Goal: Task Accomplishment & Management: Manage account settings

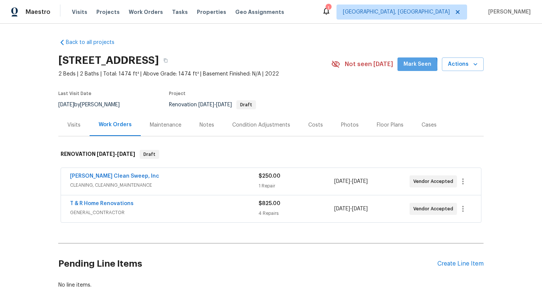
click at [409, 65] on span "Mark Seen" at bounding box center [417, 64] width 28 height 9
click at [88, 203] on link "T & R Home Renovations" at bounding box center [102, 203] width 64 height 5
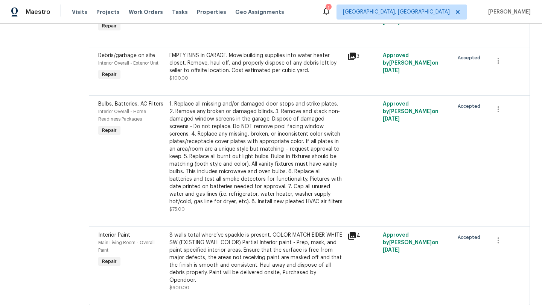
scroll to position [176, 0]
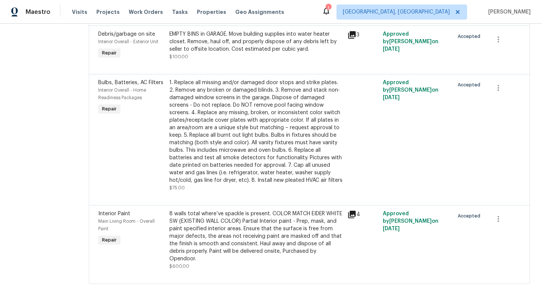
click at [222, 221] on div "8 walls total where’ve spackle is present. COLOR MATCH EIDER WHITE SW (EXISTING…" at bounding box center [255, 236] width 173 height 53
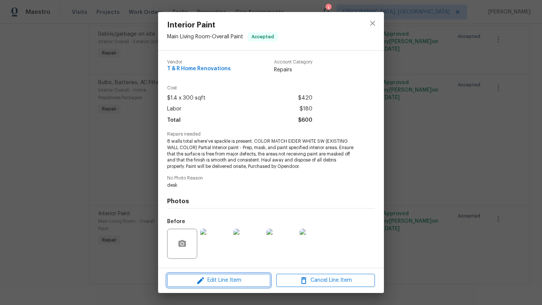
click at [219, 280] on span "Edit Line Item" at bounding box center [218, 280] width 99 height 9
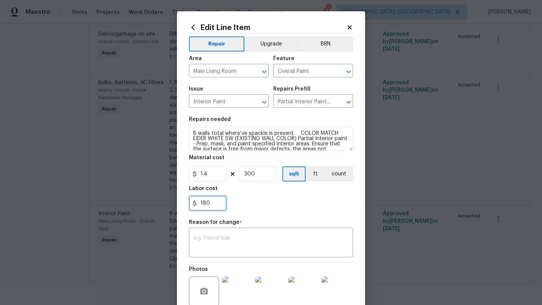
drag, startPoint x: 212, startPoint y: 205, endPoint x: 195, endPoint y: 203, distance: 16.7
click at [195, 203] on div "180" at bounding box center [208, 203] width 38 height 15
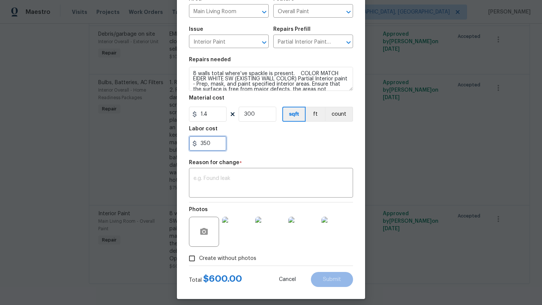
scroll to position [65, 0]
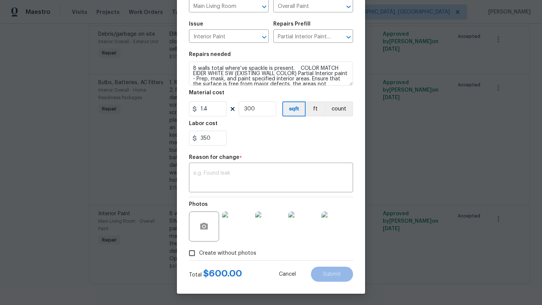
click at [268, 147] on section "Repairs needed 8 walls total where’ve spackle is present. COLOR MATCH EIDER WHI…" at bounding box center [271, 98] width 164 height 103
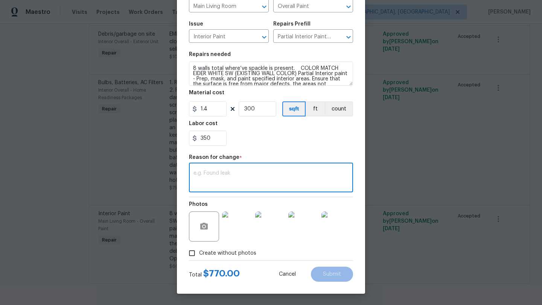
click at [203, 180] on textarea at bounding box center [270, 179] width 155 height 16
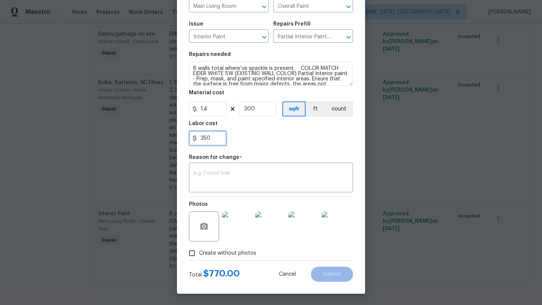
click at [216, 137] on input "350" at bounding box center [208, 138] width 38 height 15
type input "355"
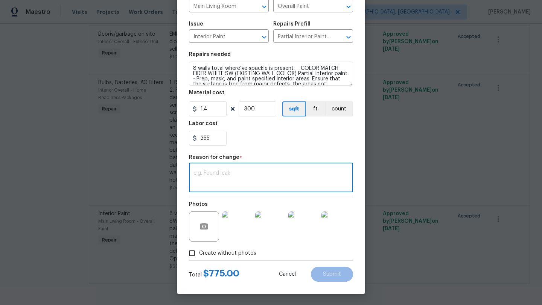
click at [208, 175] on textarea at bounding box center [270, 179] width 155 height 16
type textarea "a"
type textarea "Had to buy additional paint to match color and total of 10 walls"
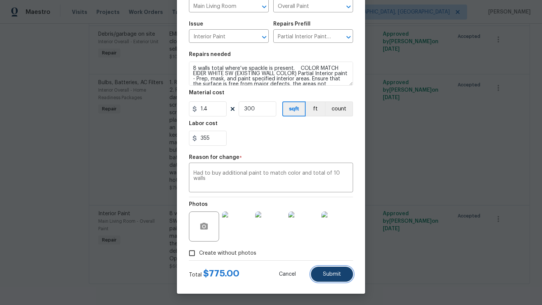
click at [330, 274] on span "Submit" at bounding box center [332, 275] width 18 height 6
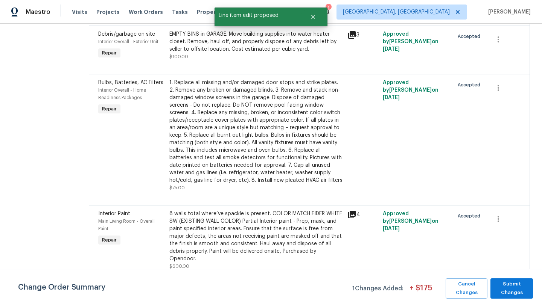
scroll to position [0, 0]
click at [525, 287] on span "Submit Changes" at bounding box center [511, 288] width 35 height 17
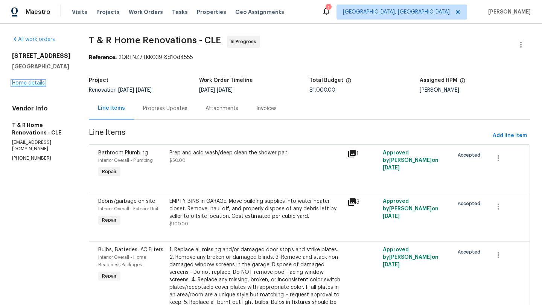
click at [29, 81] on link "Home details" at bounding box center [28, 82] width 33 height 5
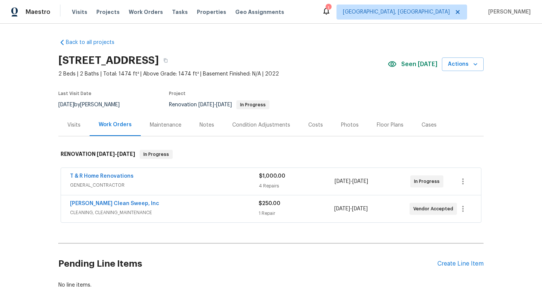
click at [377, 127] on div "Floor Plans" at bounding box center [390, 125] width 27 height 8
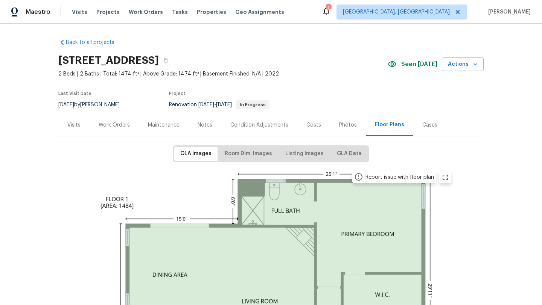
click at [232, 147] on div "GLA Images Room Dim. Images Listing Images GLA Data" at bounding box center [271, 154] width 196 height 17
click at [231, 154] on span "Room Dim. Images" at bounding box center [248, 153] width 47 height 9
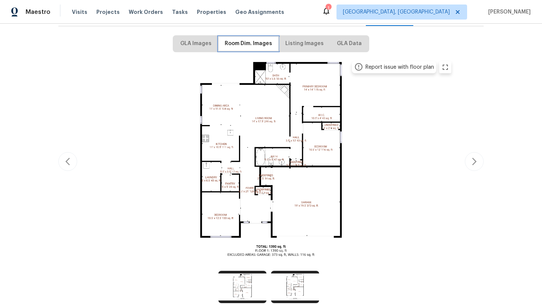
scroll to position [112, 0]
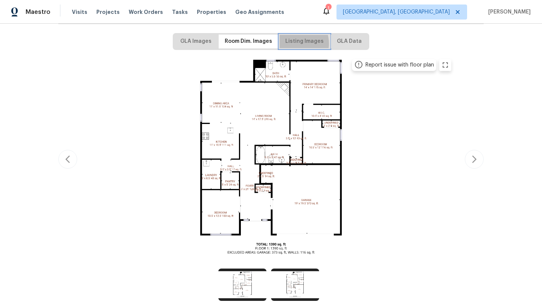
click at [296, 44] on span "Listing Images" at bounding box center [304, 41] width 38 height 9
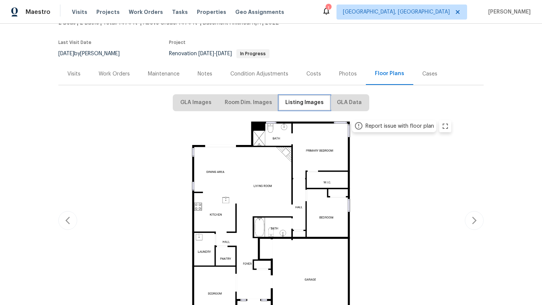
scroll to position [45, 0]
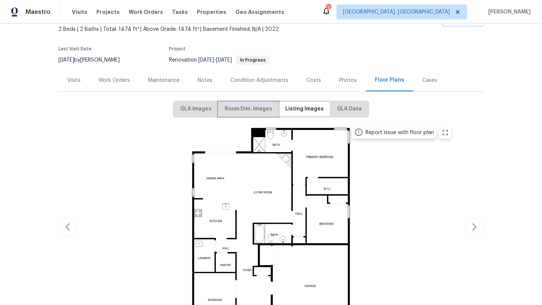
click at [251, 111] on span "Room Dim. Images" at bounding box center [248, 109] width 47 height 9
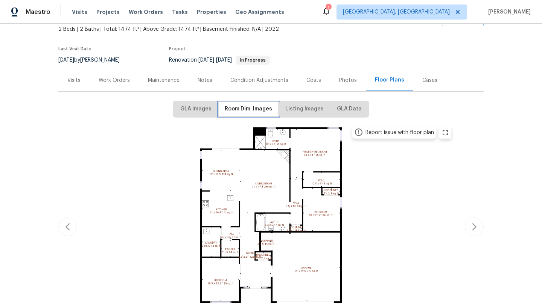
scroll to position [0, 0]
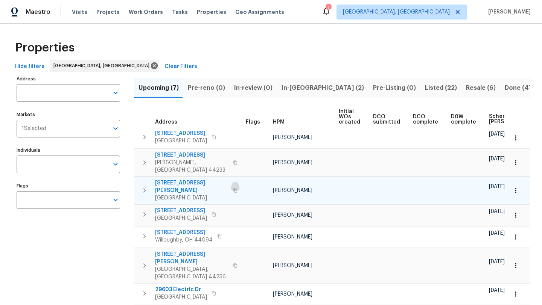
click at [233, 188] on icon "button" at bounding box center [235, 190] width 5 height 5
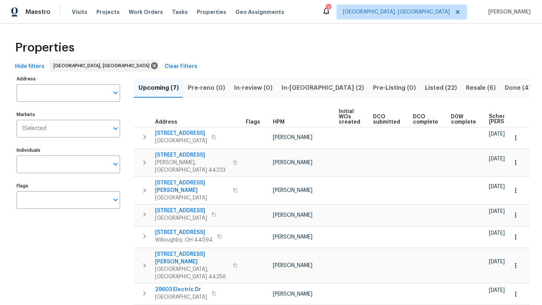
click at [232, 49] on div "Properties" at bounding box center [271, 48] width 518 height 24
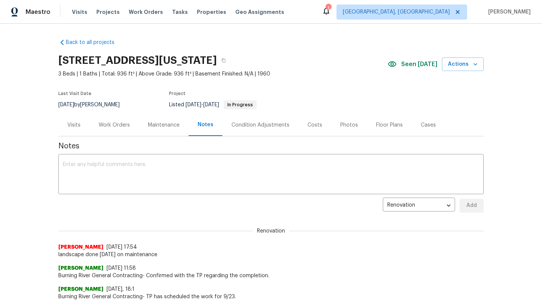
click at [162, 123] on div "Maintenance" at bounding box center [164, 125] width 32 height 8
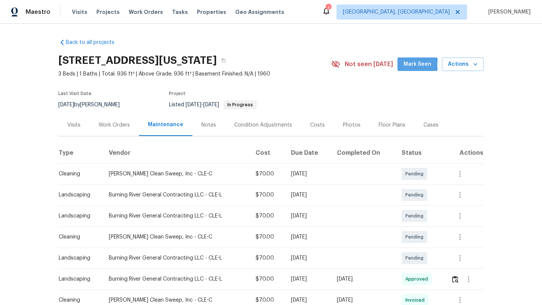
click at [415, 65] on span "Mark Seen" at bounding box center [417, 64] width 28 height 9
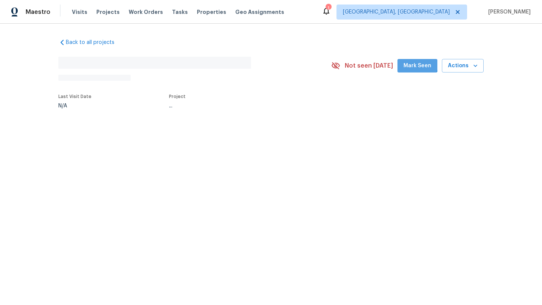
click at [412, 63] on span "Mark Seen" at bounding box center [417, 65] width 28 height 9
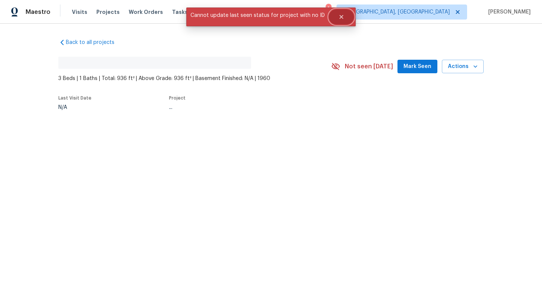
click at [339, 20] on icon "Close" at bounding box center [341, 17] width 6 height 6
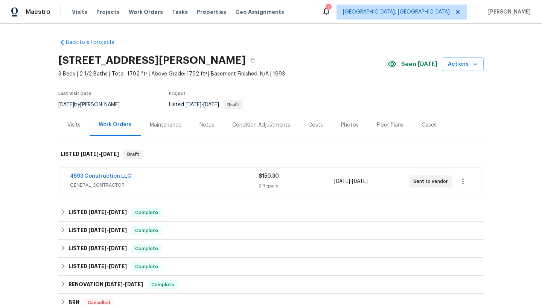
click at [163, 125] on div "Maintenance" at bounding box center [166, 125] width 32 height 8
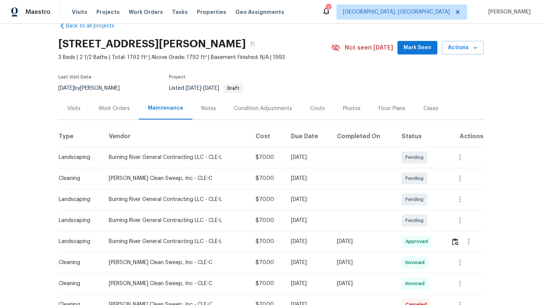
scroll to position [13, 0]
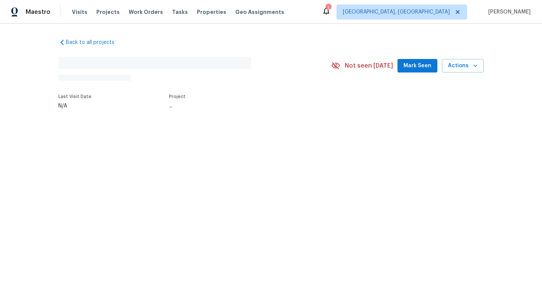
click at [413, 70] on span "Mark Seen" at bounding box center [417, 65] width 28 height 9
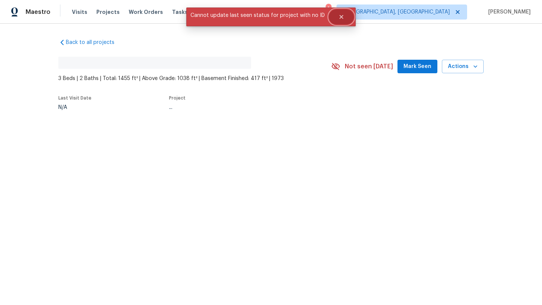
click at [338, 17] on icon "Close" at bounding box center [341, 17] width 6 height 6
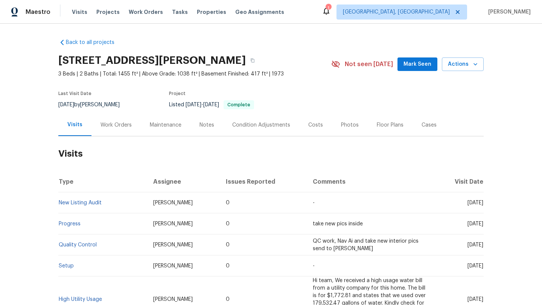
click at [156, 125] on div "Maintenance" at bounding box center [166, 125] width 32 height 8
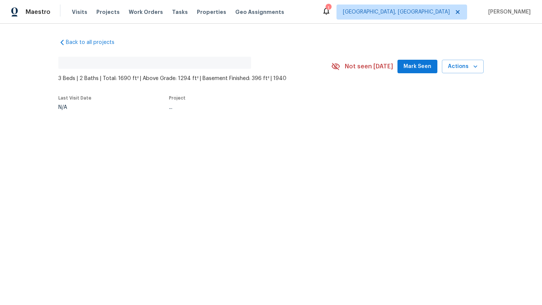
click at [415, 69] on span "Mark Seen" at bounding box center [417, 66] width 28 height 9
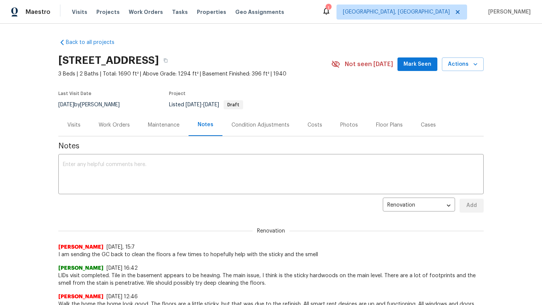
click at [157, 125] on div "Maintenance" at bounding box center [164, 125] width 32 height 8
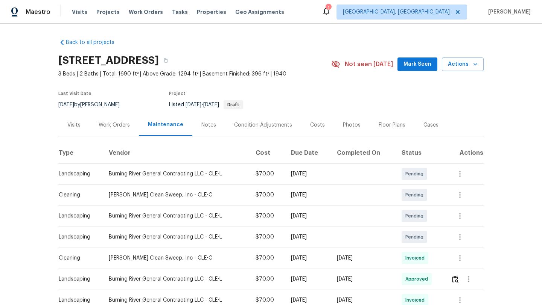
click at [417, 65] on span "Mark Seen" at bounding box center [417, 64] width 28 height 9
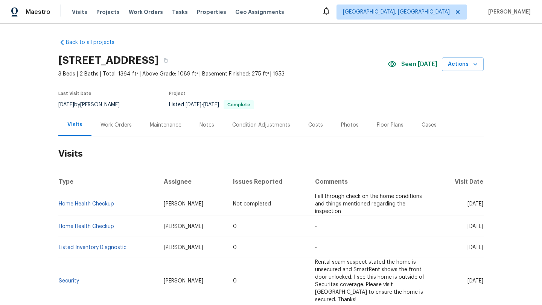
click at [154, 124] on div "Maintenance" at bounding box center [166, 125] width 32 height 8
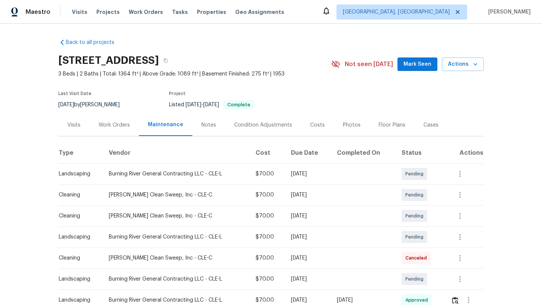
click at [426, 62] on span "Mark Seen" at bounding box center [417, 64] width 28 height 9
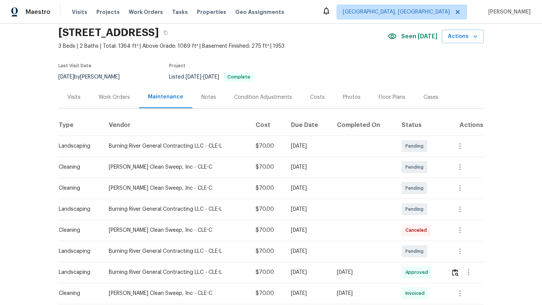
scroll to position [33, 0]
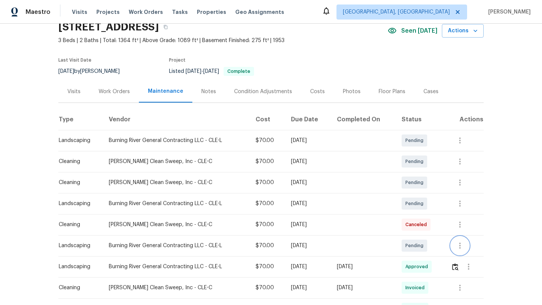
click at [463, 247] on icon "button" at bounding box center [459, 245] width 9 height 9
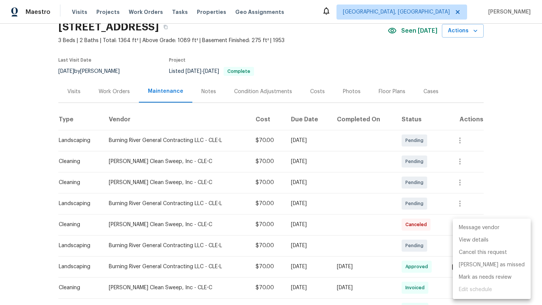
click at [464, 227] on li "Message vendor" at bounding box center [492, 228] width 78 height 12
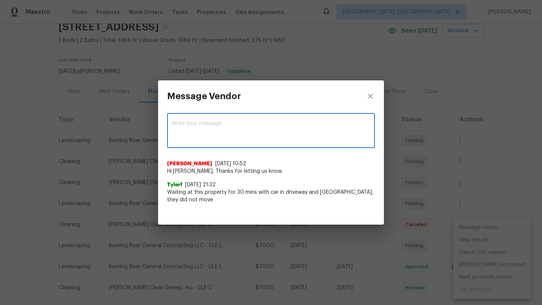
click at [176, 124] on textarea at bounding box center [271, 131] width 199 height 21
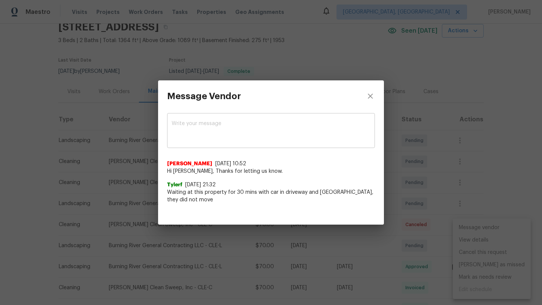
click at [175, 120] on div "x ​" at bounding box center [271, 131] width 208 height 33
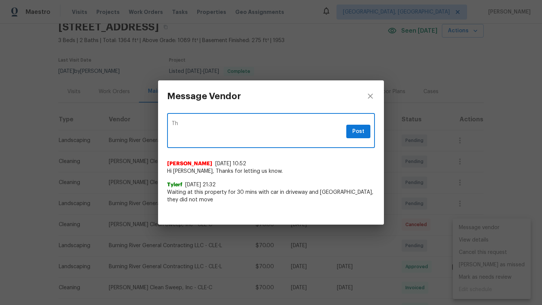
type textarea "T"
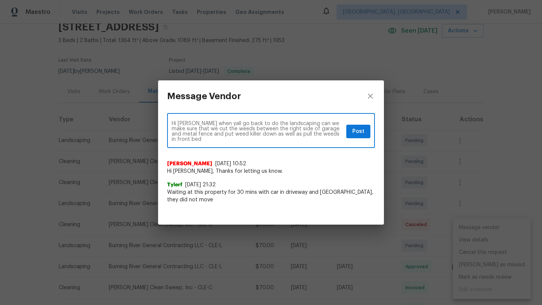
type textarea "Hi Tyler when yall go back to do the landscaping can we make sure that we cut t…"
click at [364, 129] on span "Post" at bounding box center [358, 131] width 12 height 9
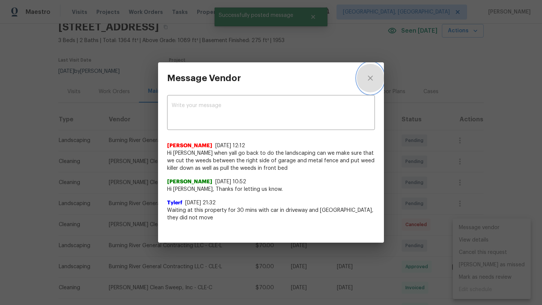
click at [365, 77] on button "close" at bounding box center [370, 78] width 27 height 32
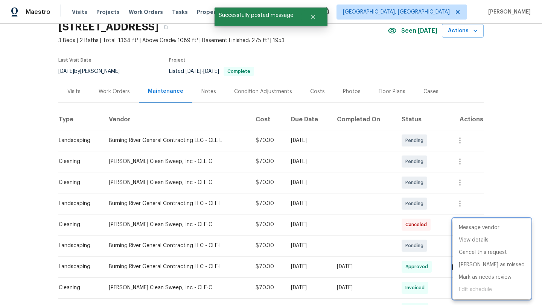
click at [104, 90] on div at bounding box center [271, 152] width 542 height 305
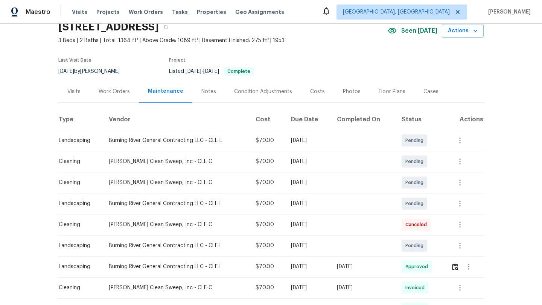
click at [104, 90] on div "Work Orders" at bounding box center [114, 92] width 31 height 8
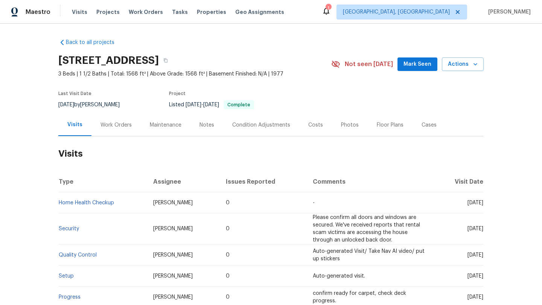
click at [173, 126] on div "Maintenance" at bounding box center [166, 125] width 32 height 8
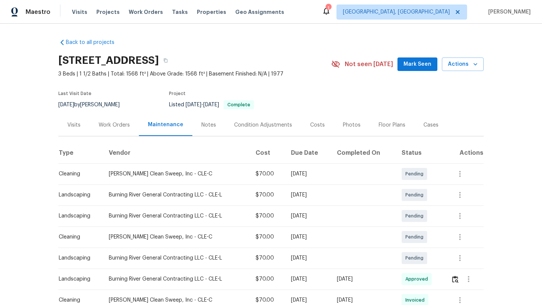
click at [416, 61] on span "Mark Seen" at bounding box center [417, 64] width 28 height 9
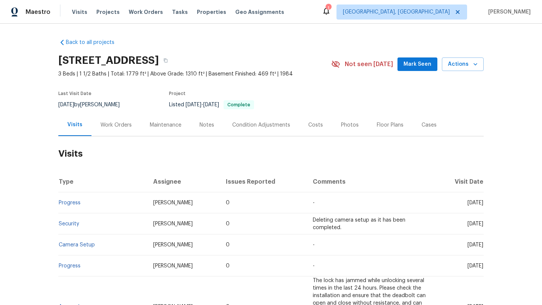
click at [163, 127] on div "Maintenance" at bounding box center [166, 125] width 32 height 8
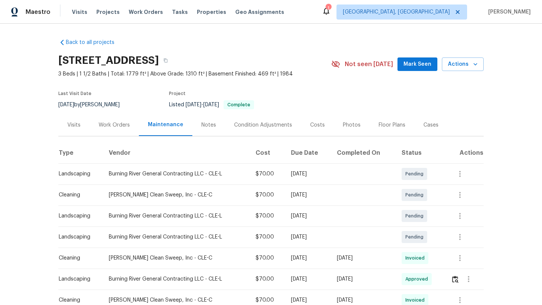
click at [413, 61] on span "Mark Seen" at bounding box center [417, 64] width 28 height 9
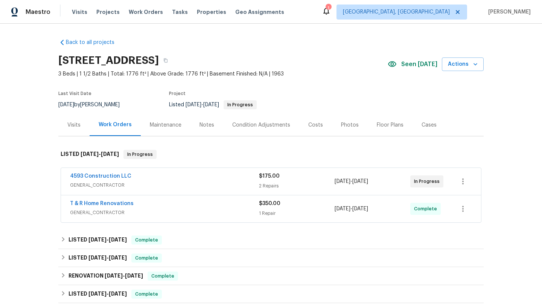
click at [160, 122] on div "Maintenance" at bounding box center [166, 125] width 32 height 8
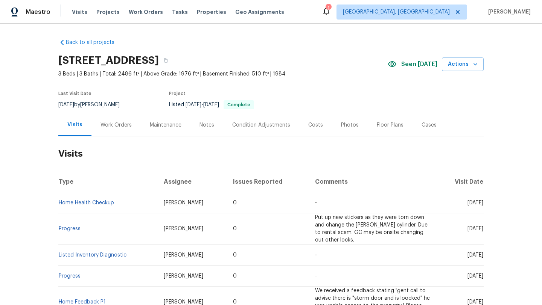
click at [153, 128] on div "Maintenance" at bounding box center [166, 125] width 32 height 8
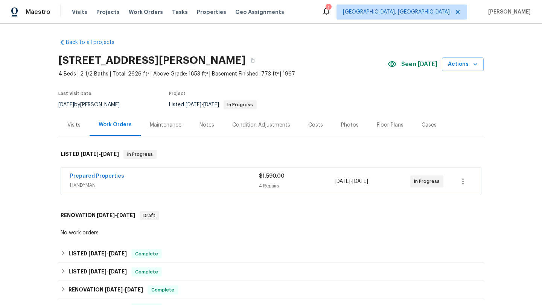
click at [170, 126] on div "Maintenance" at bounding box center [166, 125] width 32 height 8
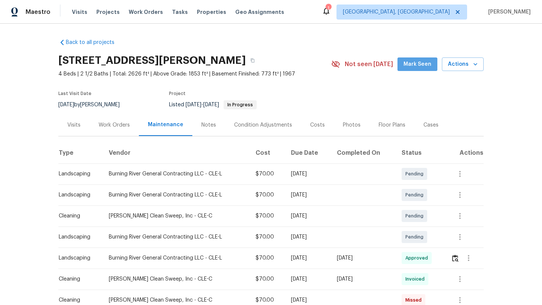
click at [418, 69] on button "Mark Seen" at bounding box center [417, 65] width 40 height 14
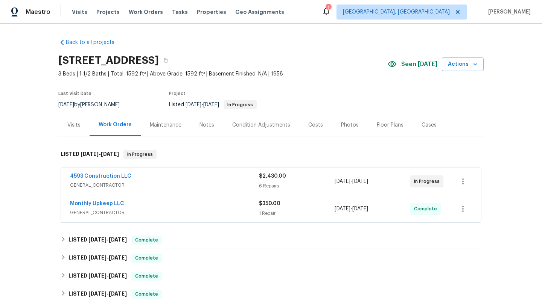
click at [167, 124] on div "Maintenance" at bounding box center [166, 125] width 32 height 8
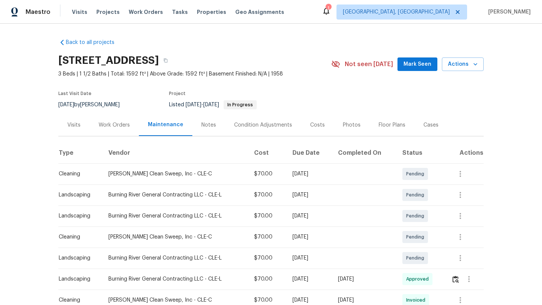
click at [423, 64] on span "Mark Seen" at bounding box center [417, 64] width 28 height 9
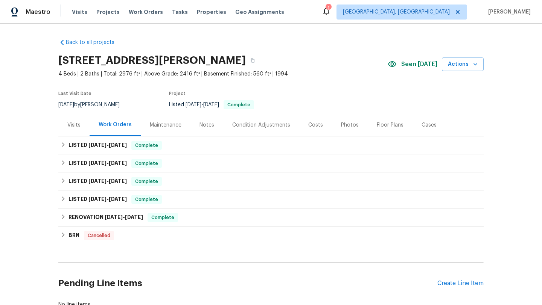
click at [160, 125] on div "Maintenance" at bounding box center [166, 125] width 32 height 8
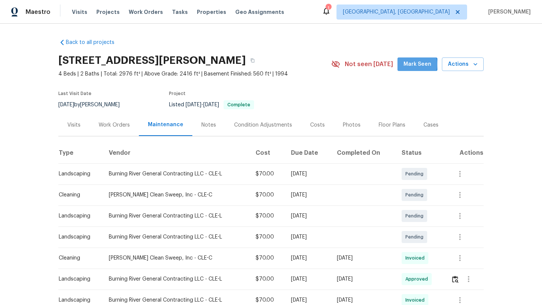
click at [415, 64] on span "Mark Seen" at bounding box center [417, 64] width 28 height 9
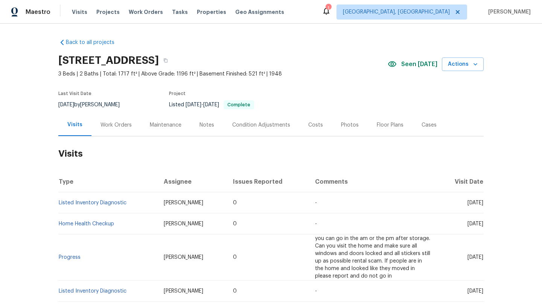
click at [172, 126] on div "Maintenance" at bounding box center [166, 125] width 32 height 8
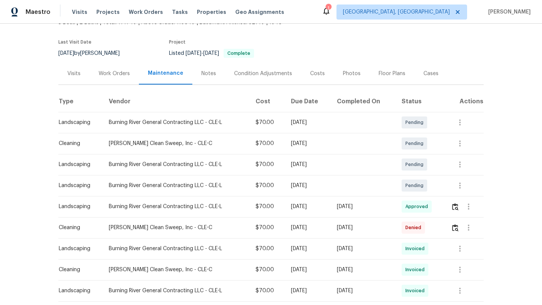
scroll to position [55, 0]
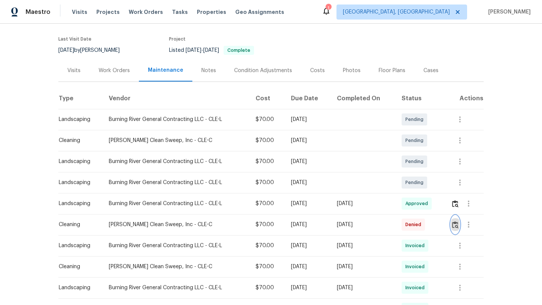
click at [456, 225] on img "button" at bounding box center [455, 225] width 6 height 7
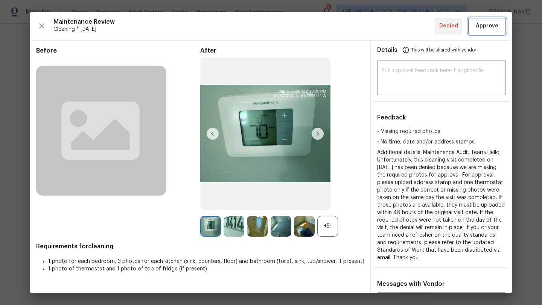
click at [485, 26] on span "Approve" at bounding box center [486, 25] width 23 height 9
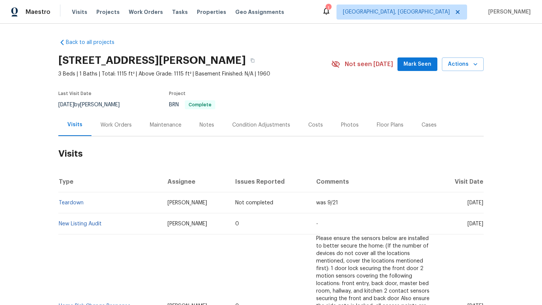
click at [409, 66] on span "Mark Seen" at bounding box center [417, 64] width 28 height 9
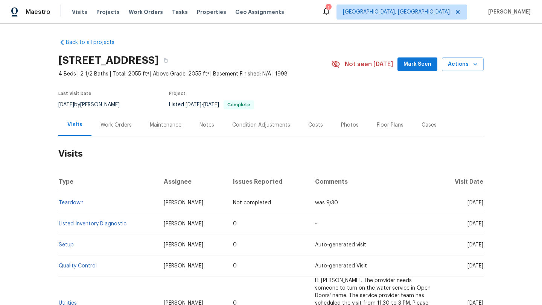
click at [158, 126] on div "Maintenance" at bounding box center [166, 125] width 32 height 8
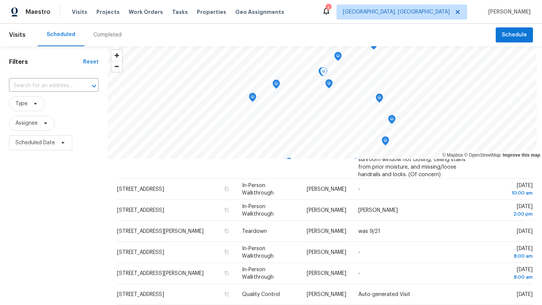
scroll to position [200, 0]
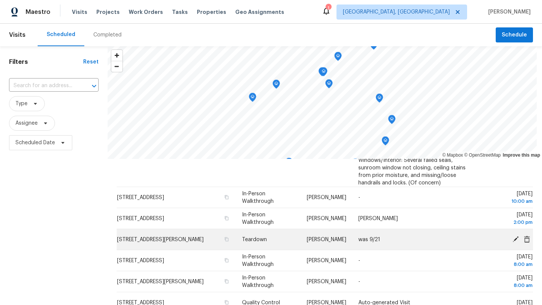
click at [143, 241] on span "[STREET_ADDRESS][PERSON_NAME]" at bounding box center [160, 239] width 87 height 5
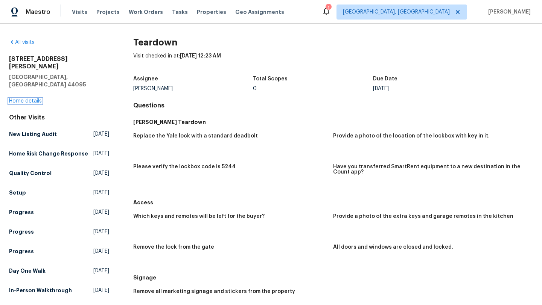
click at [22, 99] on link "Home details" at bounding box center [25, 101] width 33 height 5
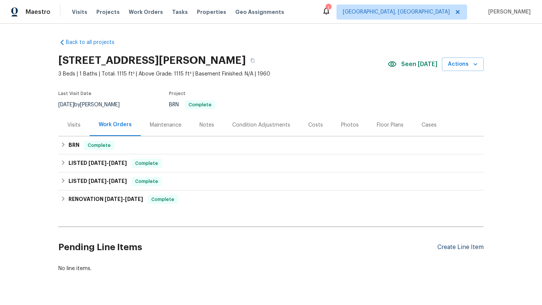
click at [443, 249] on div "Create Line Item" at bounding box center [460, 247] width 46 height 7
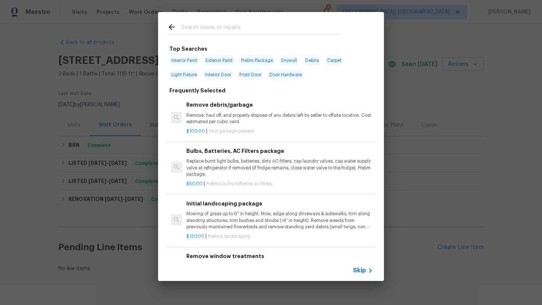
click at [200, 30] on input "text" at bounding box center [260, 28] width 159 height 11
click at [199, 29] on input "text" at bounding box center [260, 28] width 159 height 11
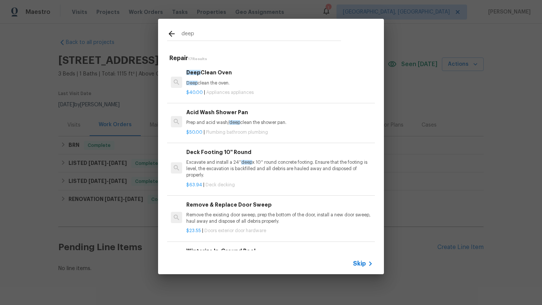
type input "deep"
click at [204, 122] on p "Prep and acid wash/ deep clean the shower pan." at bounding box center [279, 123] width 187 height 6
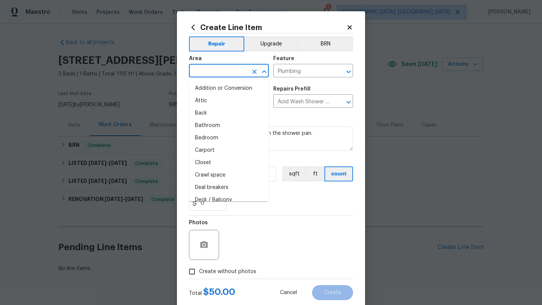
click at [209, 68] on input "text" at bounding box center [218, 72] width 59 height 12
click at [208, 125] on li "Bathroom" at bounding box center [229, 126] width 80 height 12
type input "Bathroom"
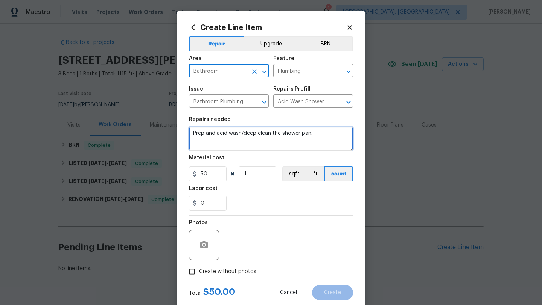
click at [319, 137] on textarea "Prep and acid wash/deep clean the shower pan." at bounding box center [271, 139] width 164 height 24
drag, startPoint x: 319, startPoint y: 137, endPoint x: 237, endPoint y: 141, distance: 82.1
click at [237, 141] on textarea "Prep and acid wash/deep clean the shower pan." at bounding box center [271, 139] width 164 height 24
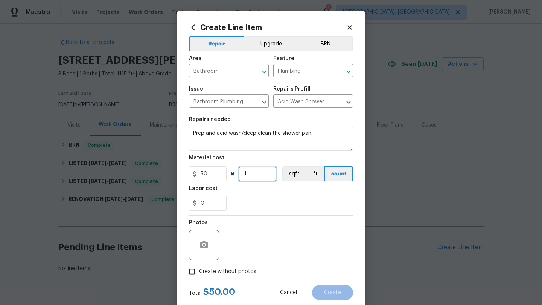
drag, startPoint x: 264, startPoint y: 176, endPoint x: 233, endPoint y: 176, distance: 30.5
click at [233, 176] on div "50 1 sqft ft count" at bounding box center [271, 174] width 164 height 15
click at [210, 202] on input "0" at bounding box center [208, 203] width 38 height 15
type input "75"
click at [330, 41] on button "BRN" at bounding box center [325, 43] width 55 height 15
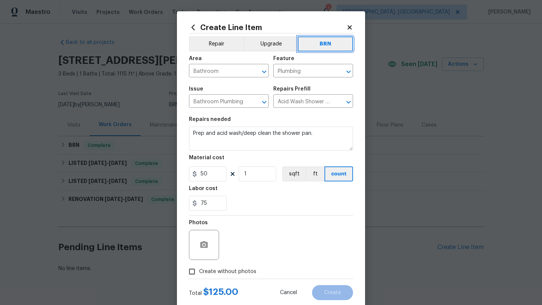
scroll to position [19, 0]
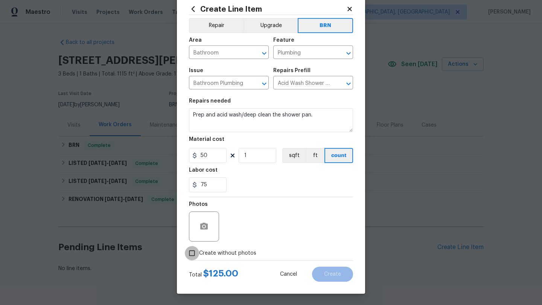
click at [191, 253] on input "Create without photos" at bounding box center [192, 253] width 14 height 14
checkbox input "true"
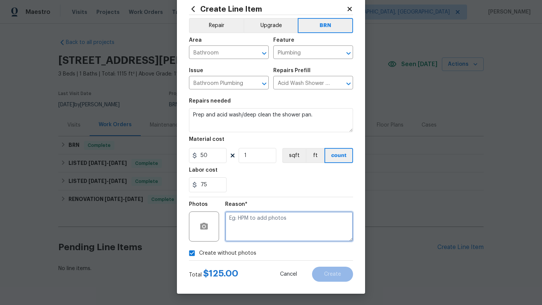
click at [261, 217] on textarea at bounding box center [289, 227] width 128 height 30
type textarea "desk"
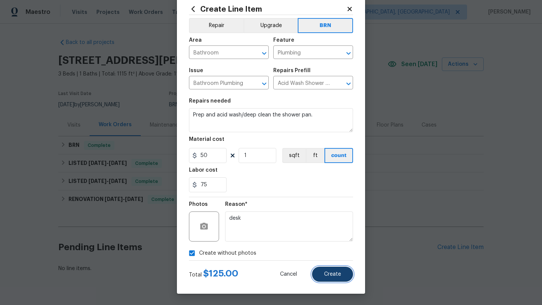
click at [327, 269] on button "Create" at bounding box center [332, 274] width 41 height 15
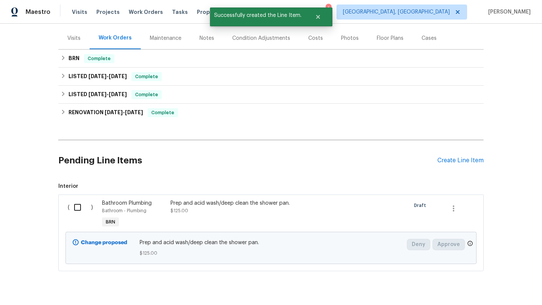
scroll to position [89, 0]
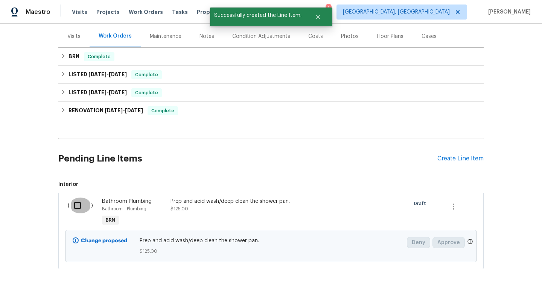
click at [77, 206] on input "checkbox" at bounding box center [80, 206] width 21 height 16
checkbox input "true"
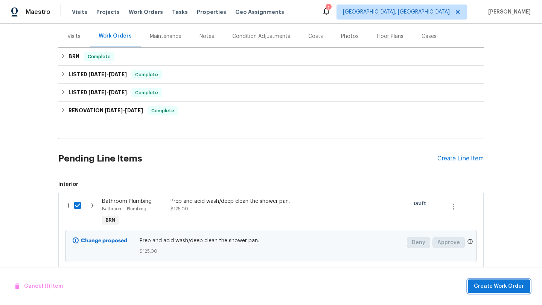
click at [512, 286] on span "Create Work Order" at bounding box center [499, 286] width 50 height 9
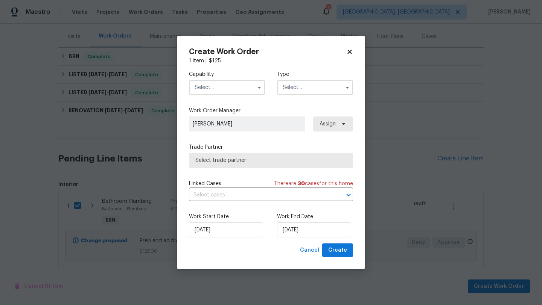
click at [238, 86] on input "text" at bounding box center [227, 87] width 76 height 15
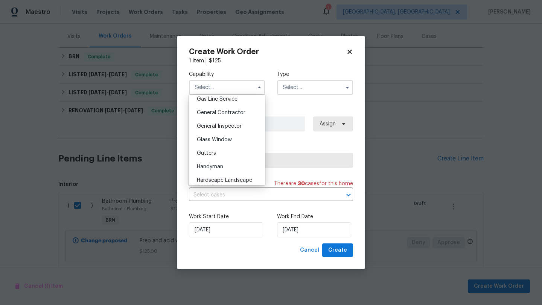
scroll to position [354, 0]
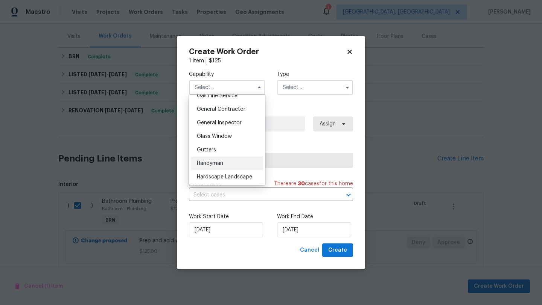
click at [213, 164] on span "Handyman" at bounding box center [210, 163] width 26 height 5
type input "Handyman"
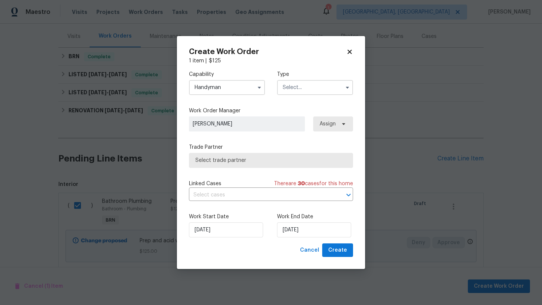
click at [280, 90] on input "text" at bounding box center [315, 87] width 76 height 15
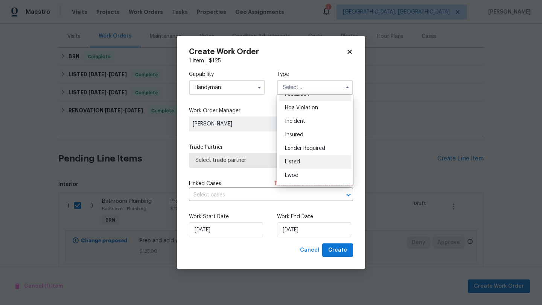
scroll to position [8, 0]
click at [293, 162] on span "Listed" at bounding box center [292, 163] width 15 height 5
type input "Listed"
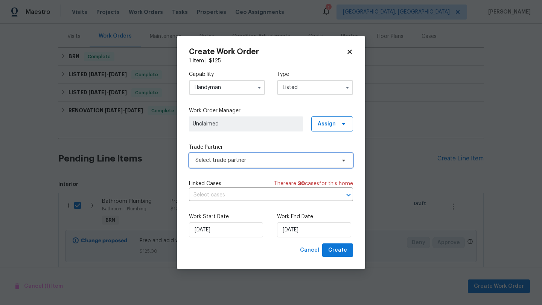
click at [224, 162] on span "Select trade partner" at bounding box center [265, 161] width 140 height 8
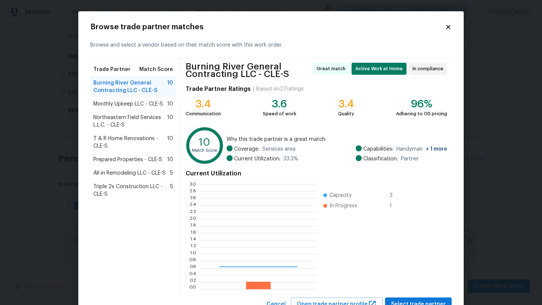
scroll to position [105, 117]
click at [105, 187] on span "Triple 2s Construction LLC - CLE-S" at bounding box center [131, 190] width 77 height 15
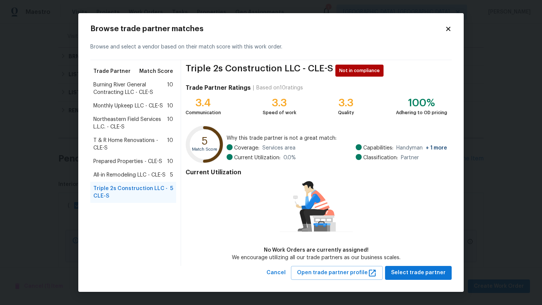
click at [119, 163] on span "Prepared Properties - CLE-S" at bounding box center [127, 162] width 69 height 8
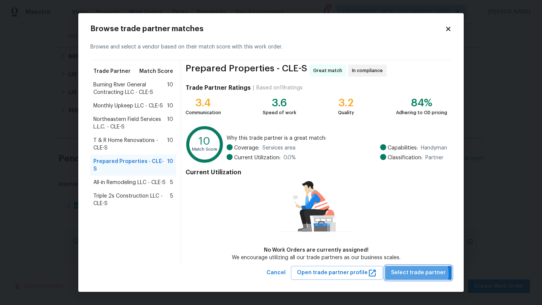
click at [412, 274] on span "Select trade partner" at bounding box center [418, 273] width 55 height 9
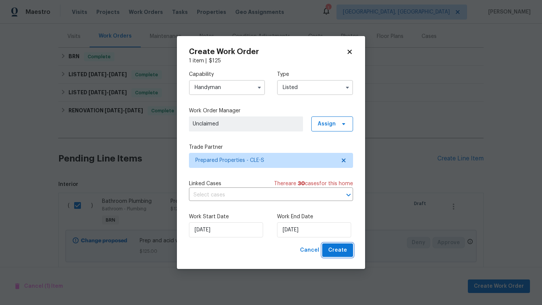
click at [339, 252] on span "Create" at bounding box center [337, 250] width 19 height 9
checkbox input "false"
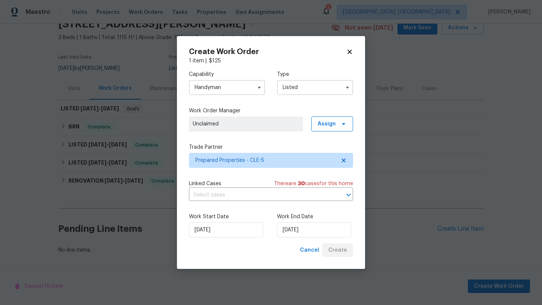
scroll to position [36, 0]
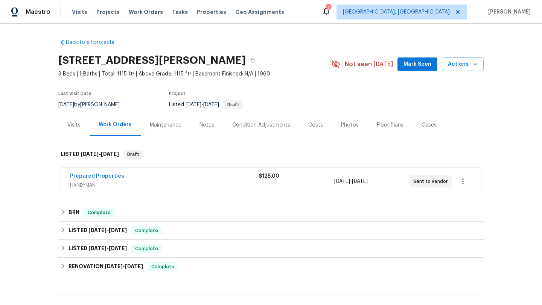
click at [205, 125] on div "Notes" at bounding box center [206, 125] width 15 height 8
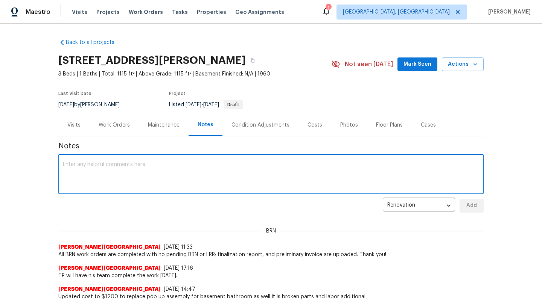
click at [109, 171] on textarea at bounding box center [271, 175] width 416 height 26
type textarea "Created work order for the tub that has black marks and mold from water for the…"
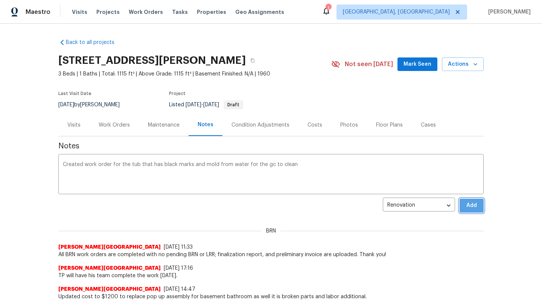
click at [476, 211] on button "Add" at bounding box center [471, 206] width 24 height 14
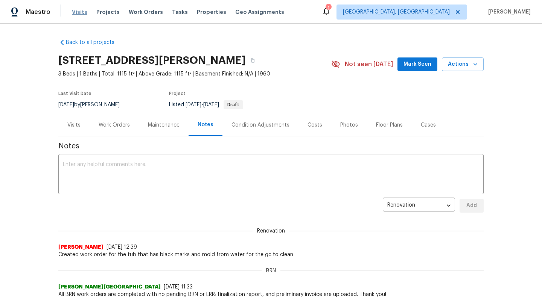
click at [74, 13] on span "Visits" at bounding box center [79, 12] width 15 height 8
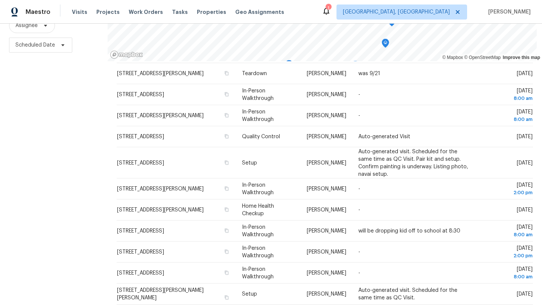
scroll to position [271, 0]
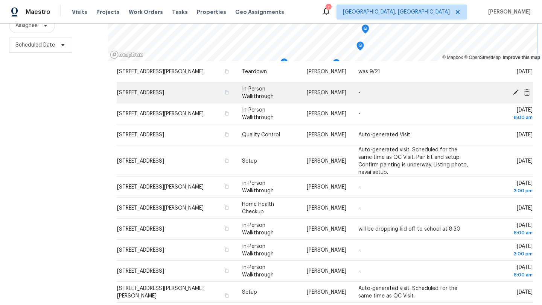
click at [249, 82] on div "© Mapbox © OpenStreetMap Improve this map Address Type Assignee Comments Schedu…" at bounding box center [325, 126] width 434 height 357
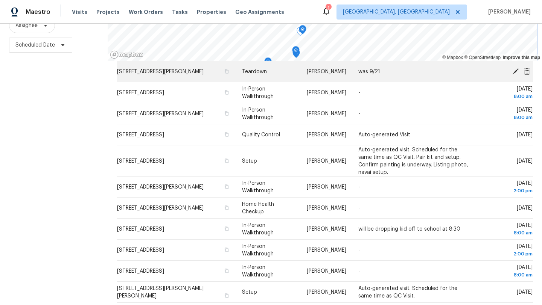
click at [304, 66] on div "© Mapbox © OpenStreetMap Improve this map Address Type Assignee Comments Schedu…" at bounding box center [325, 126] width 434 height 357
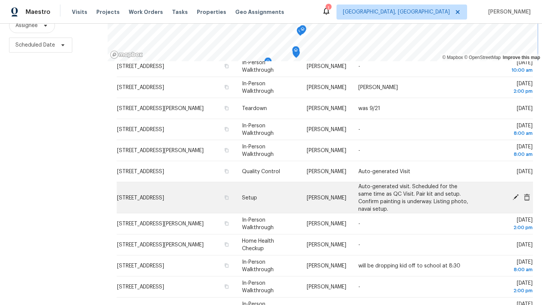
scroll to position [240, 0]
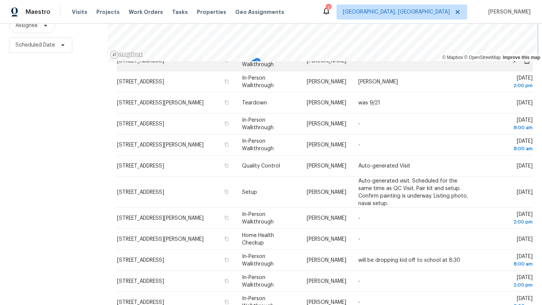
click at [305, 67] on div "© Mapbox © OpenStreetMap Improve this map Address Type Assignee Comments Schedu…" at bounding box center [325, 126] width 434 height 357
click at [322, 56] on div "© Mapbox © OpenStreetMap Improve this map Address Type Assignee Comments Schedu…" at bounding box center [325, 126] width 434 height 357
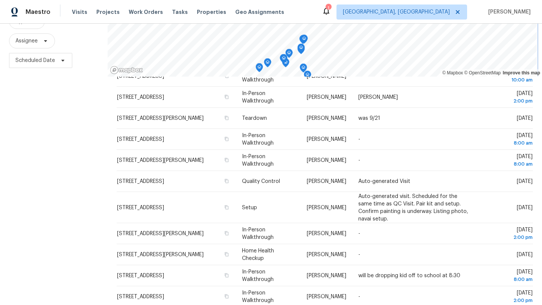
scroll to position [71, 0]
